Goal: Transaction & Acquisition: Purchase product/service

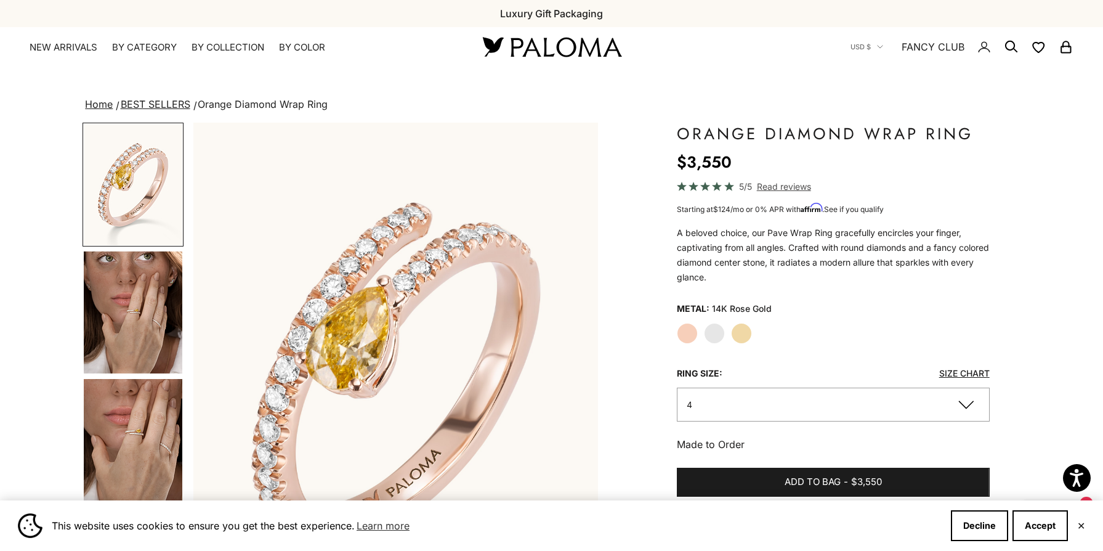
click at [746, 332] on label "Yellow Gold" at bounding box center [741, 333] width 21 height 21
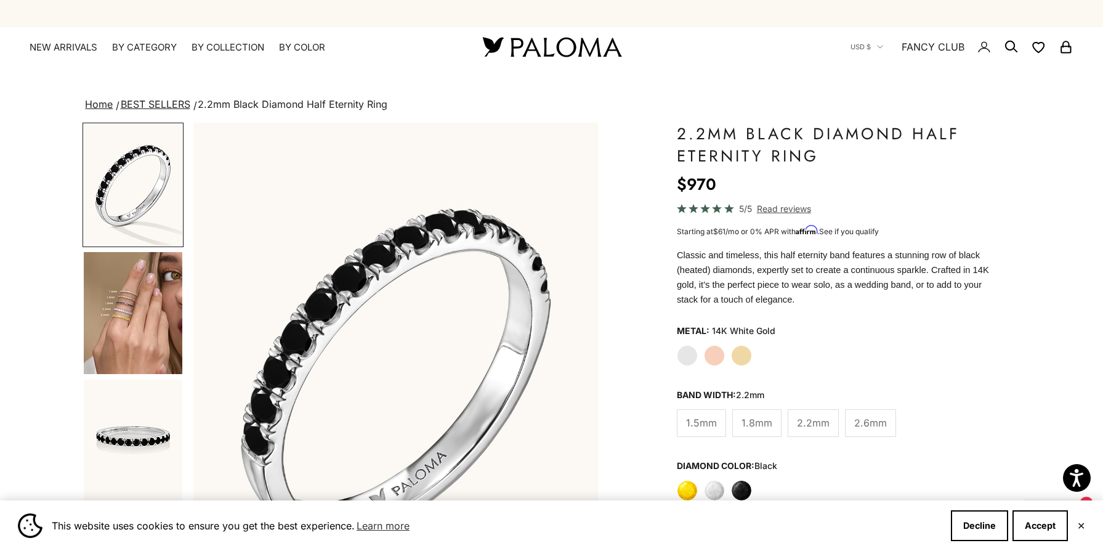
click at [747, 354] on label "Yellow Gold" at bounding box center [741, 355] width 21 height 21
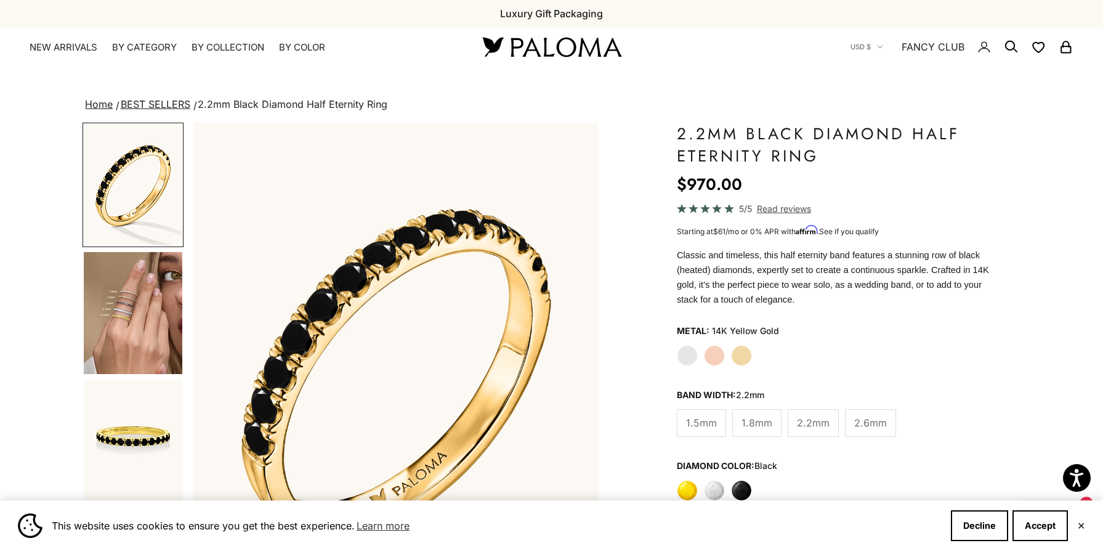
click at [715, 491] on label "White" at bounding box center [714, 490] width 21 height 21
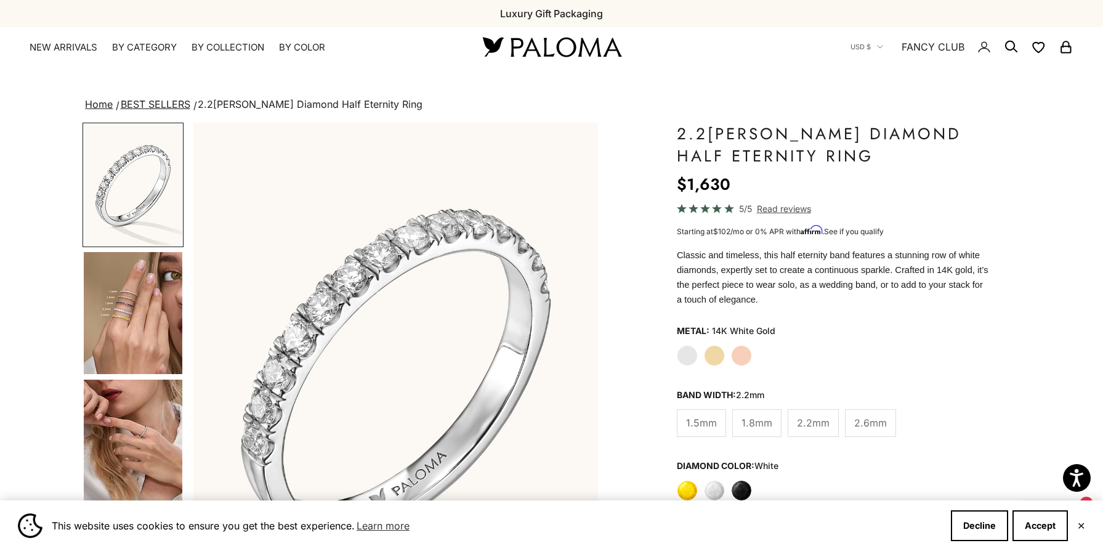
click at [176, 103] on link "BEST SELLERS" at bounding box center [156, 104] width 70 height 12
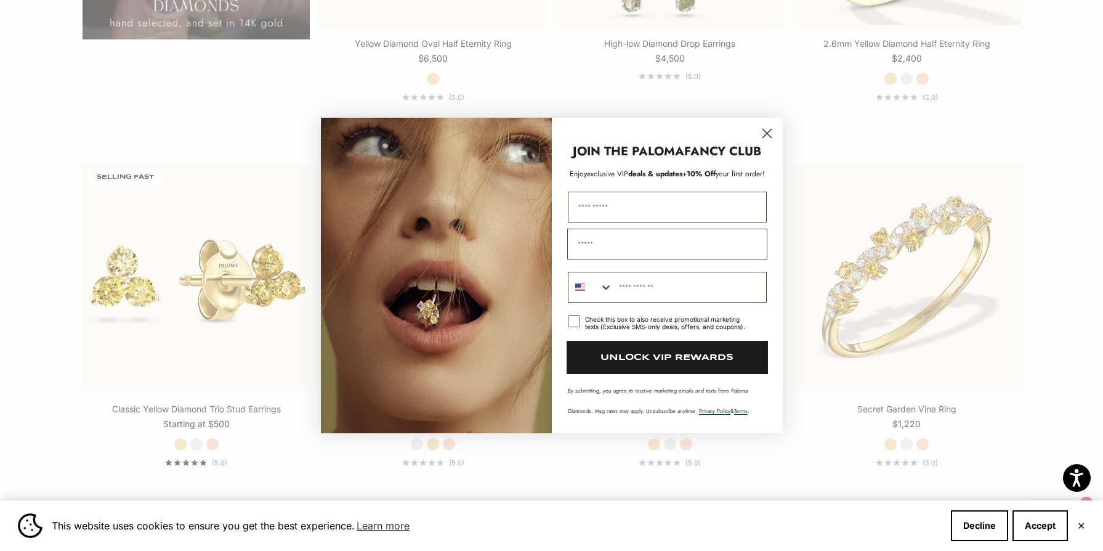
scroll to position [1358, 0]
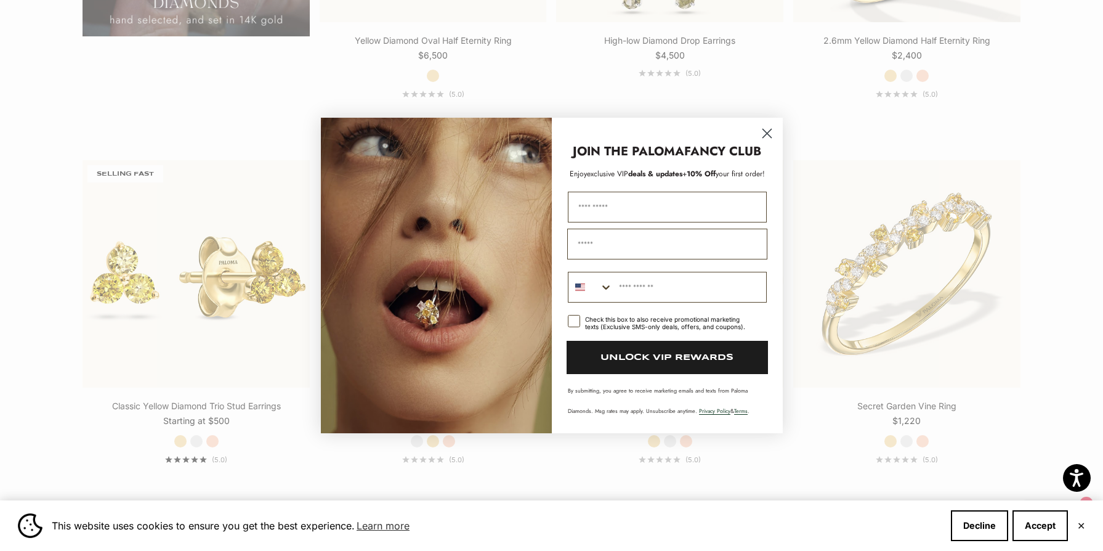
click at [764, 132] on circle "Close dialog" at bounding box center [766, 133] width 20 height 20
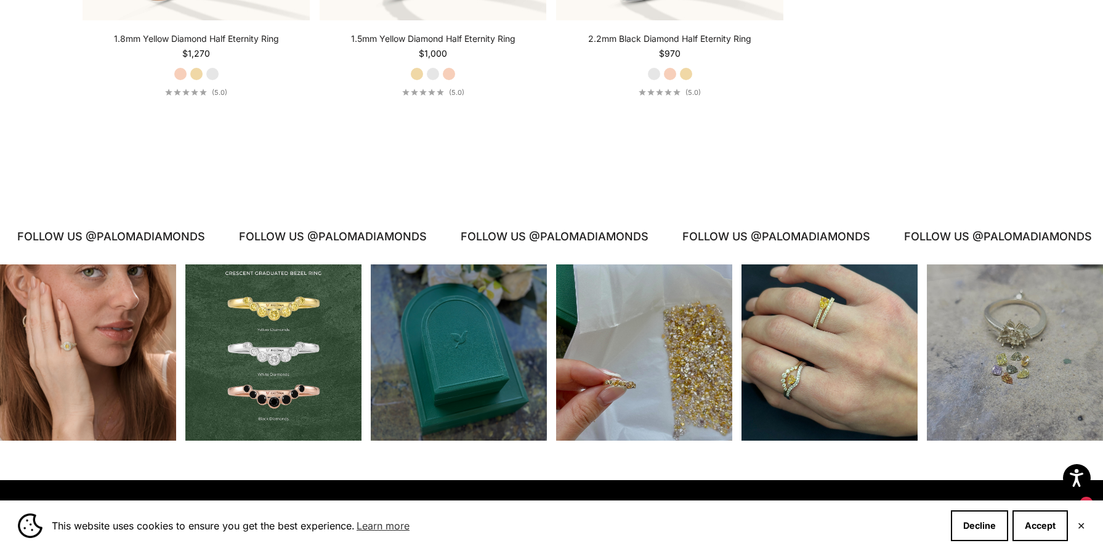
scroll to position [5743, 0]
